Goal: Information Seeking & Learning: Learn about a topic

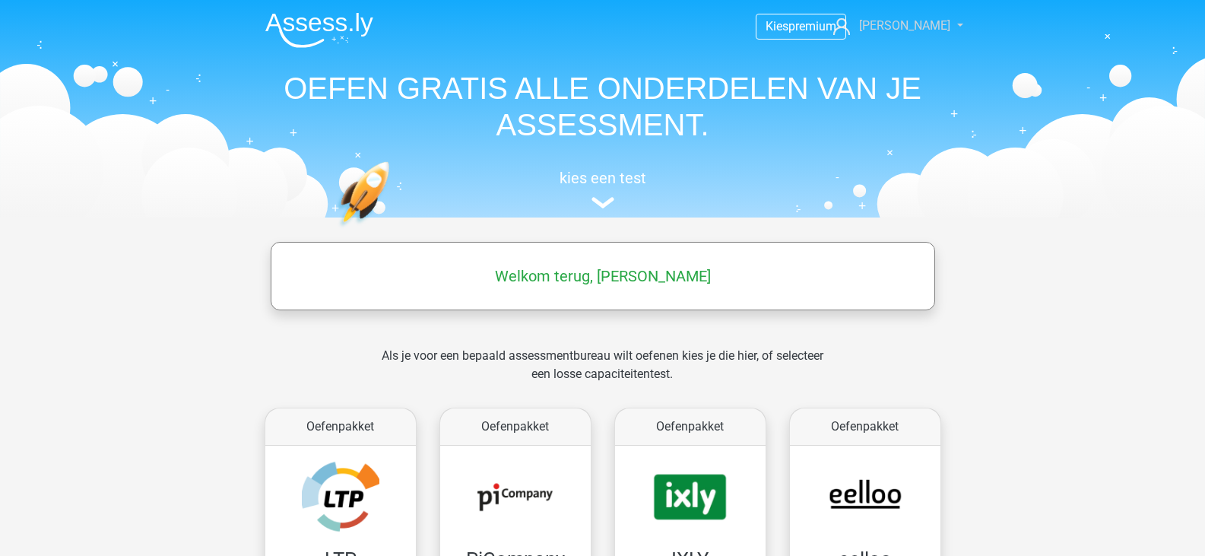
click at [925, 25] on span "[PERSON_NAME]" at bounding box center [904, 25] width 91 height 14
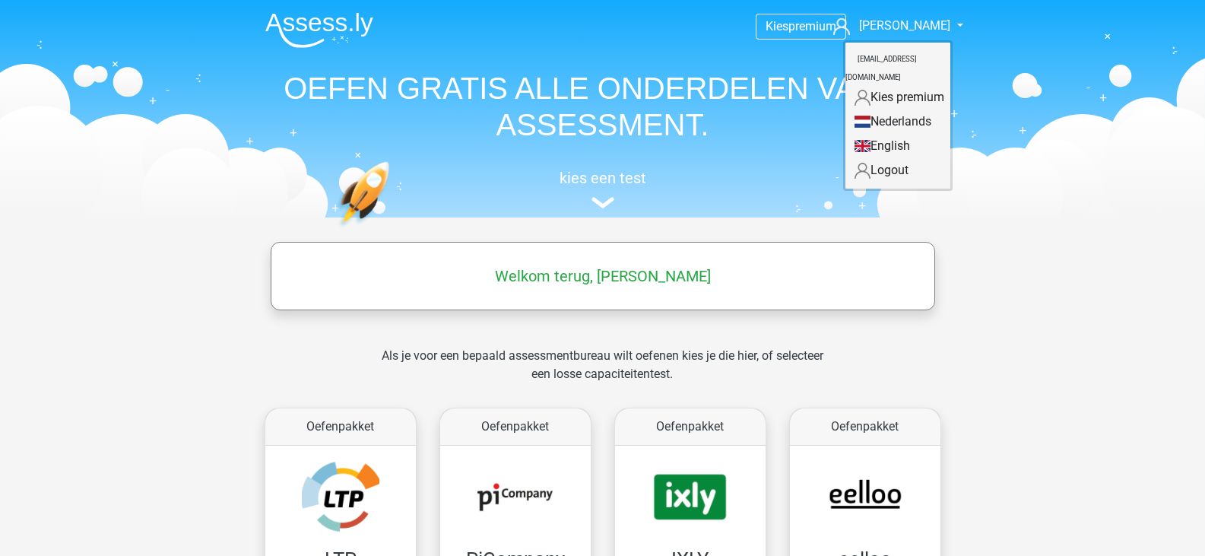
click at [890, 109] on link "Nederlands" at bounding box center [898, 121] width 105 height 24
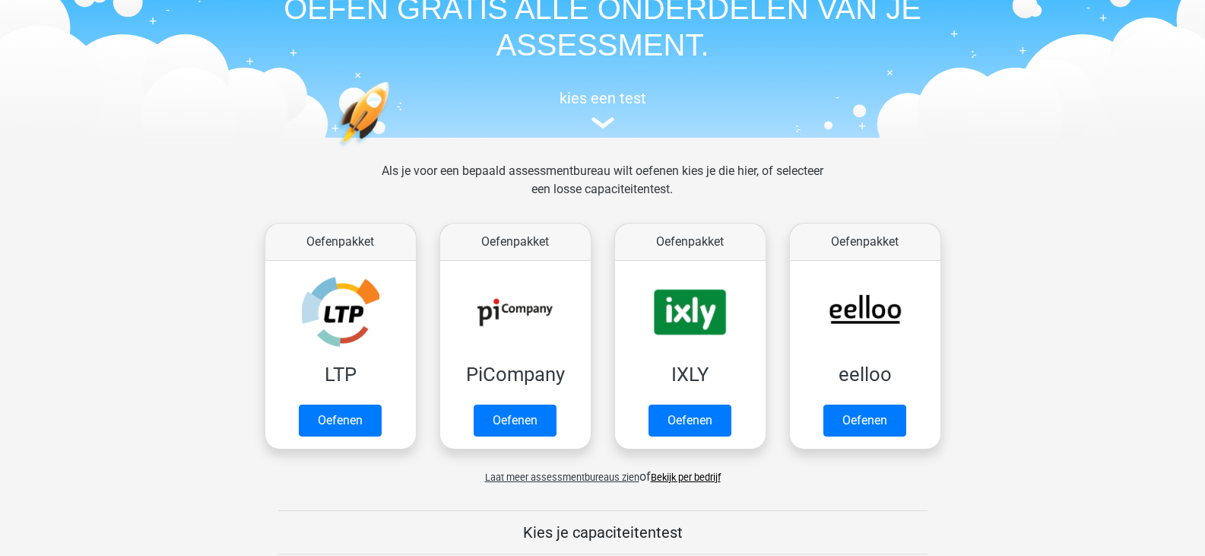
scroll to position [73, 0]
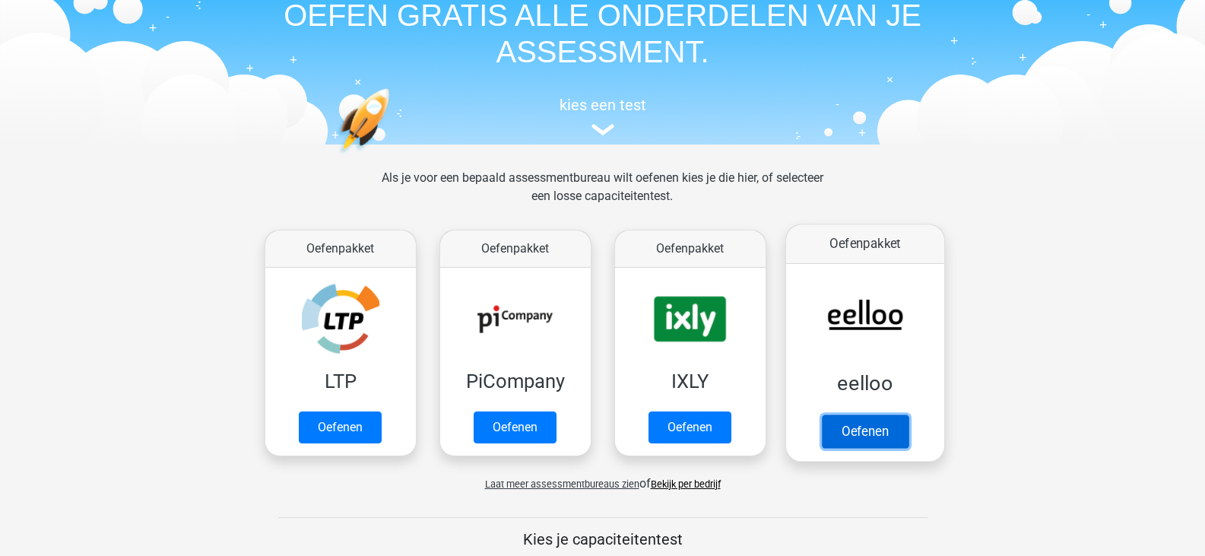
click at [874, 427] on link "Oefenen" at bounding box center [864, 430] width 87 height 33
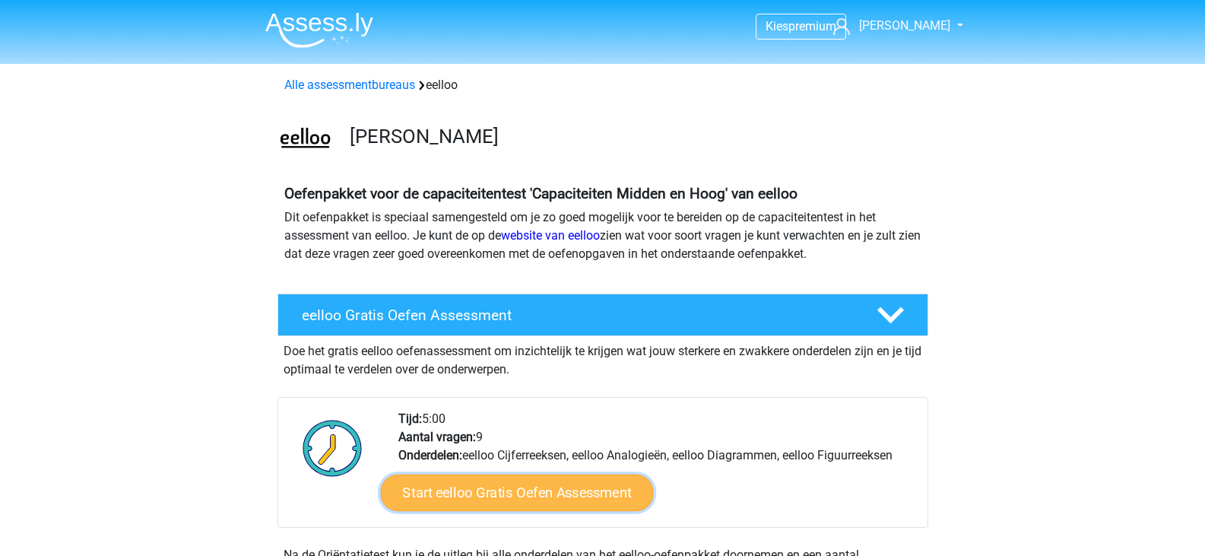
click at [551, 478] on link "Start eelloo Gratis Oefen Assessment" at bounding box center [516, 492] width 273 height 36
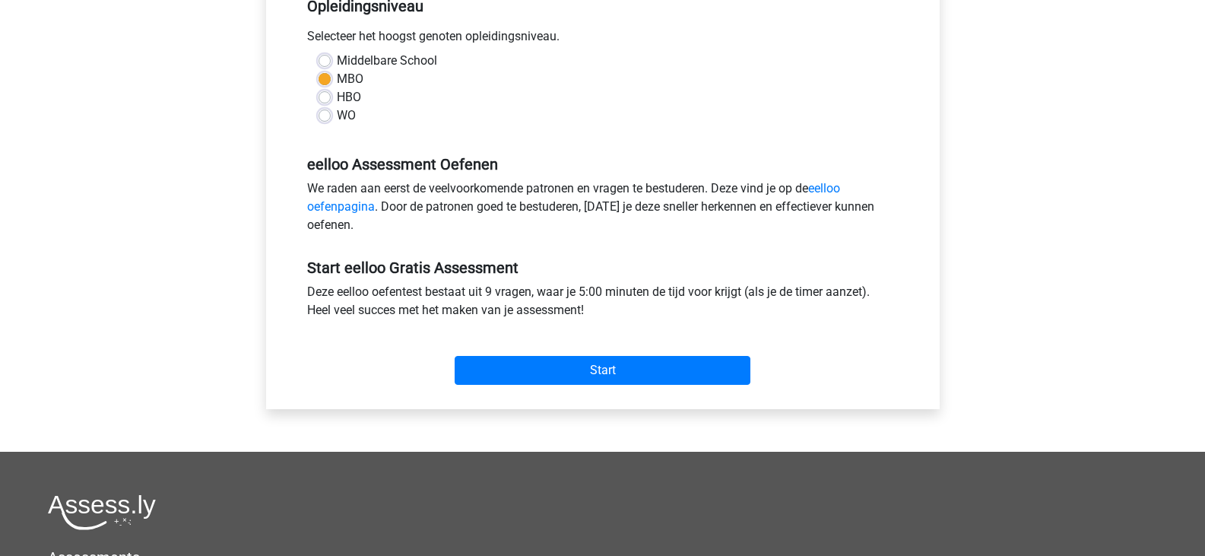
scroll to position [352, 0]
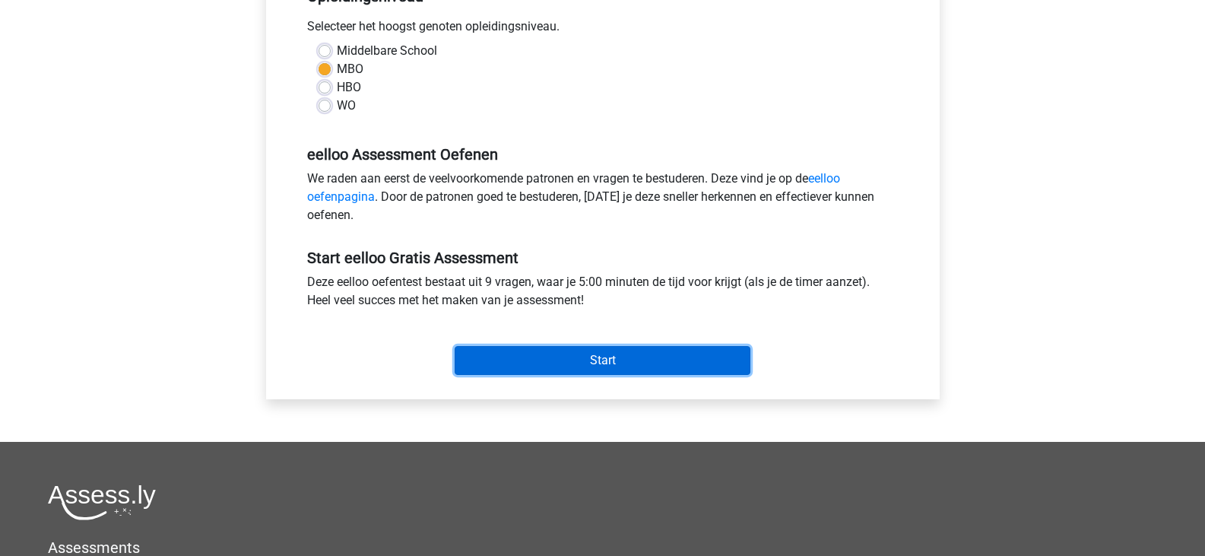
click at [571, 354] on input "Start" at bounding box center [603, 360] width 296 height 29
